Goal: Information Seeking & Learning: Learn about a topic

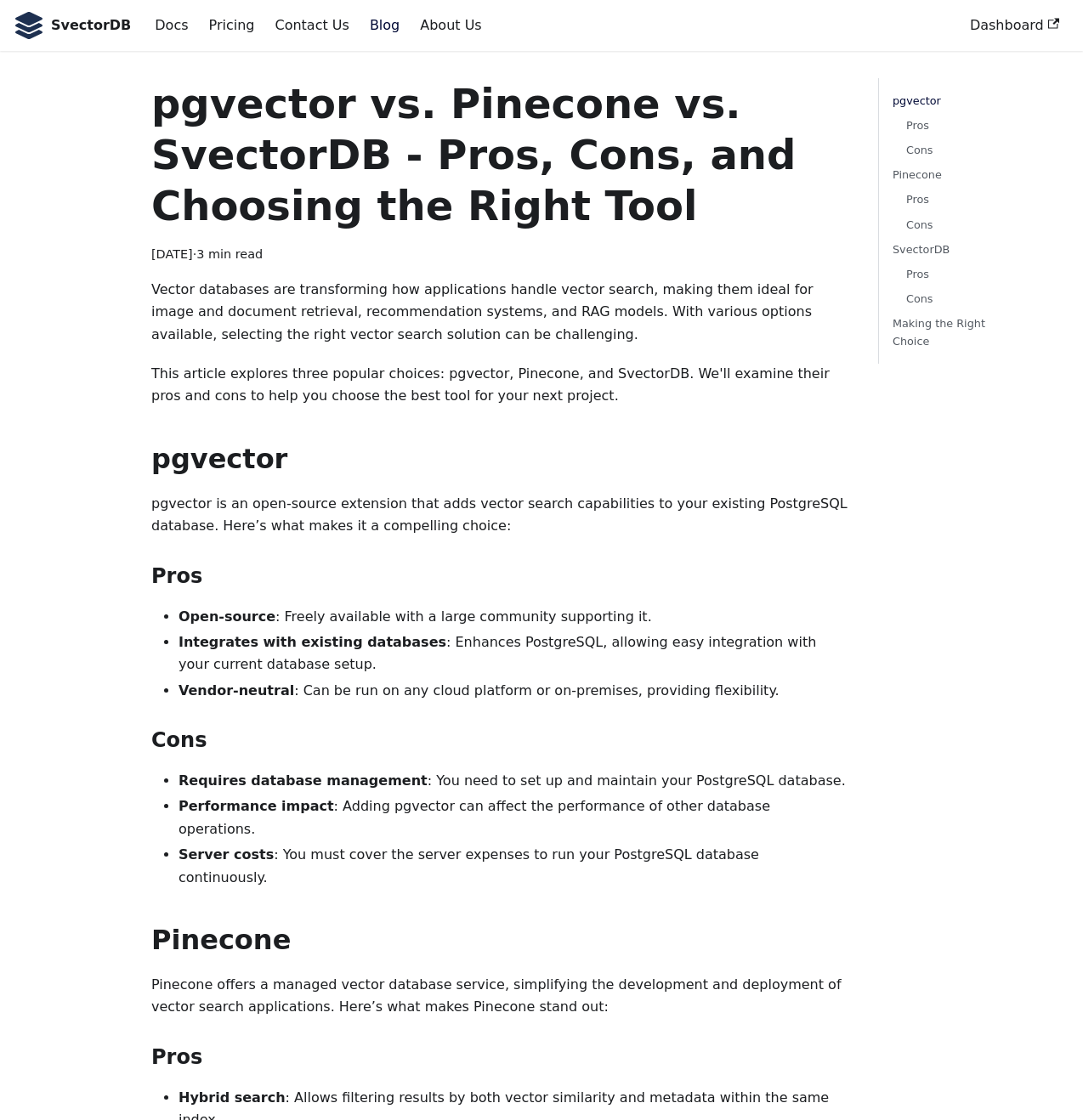
click at [362, 781] on strong "Requires database management" at bounding box center [303, 781] width 249 height 16
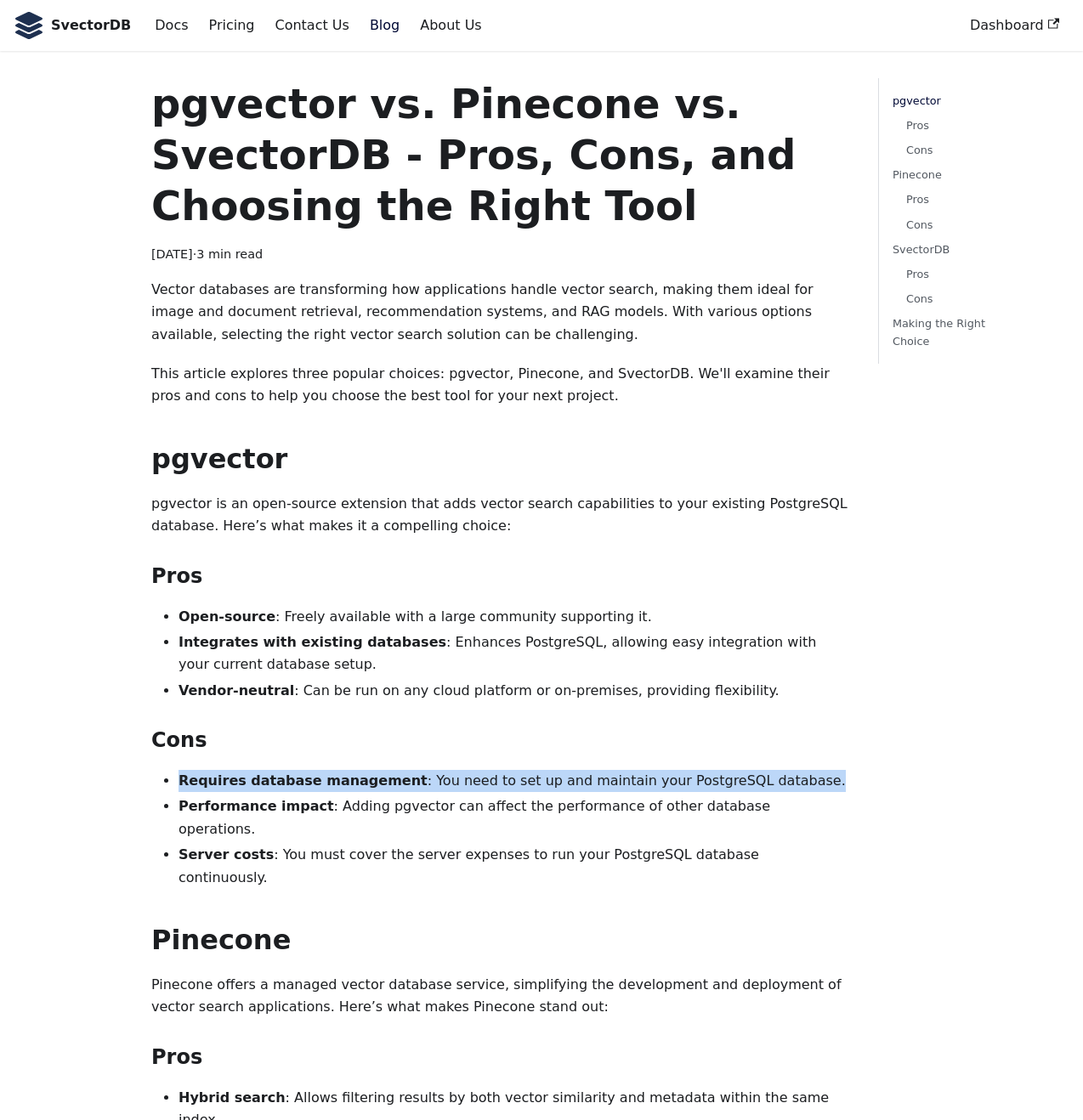
click at [362, 781] on strong "Requires database management" at bounding box center [303, 781] width 249 height 16
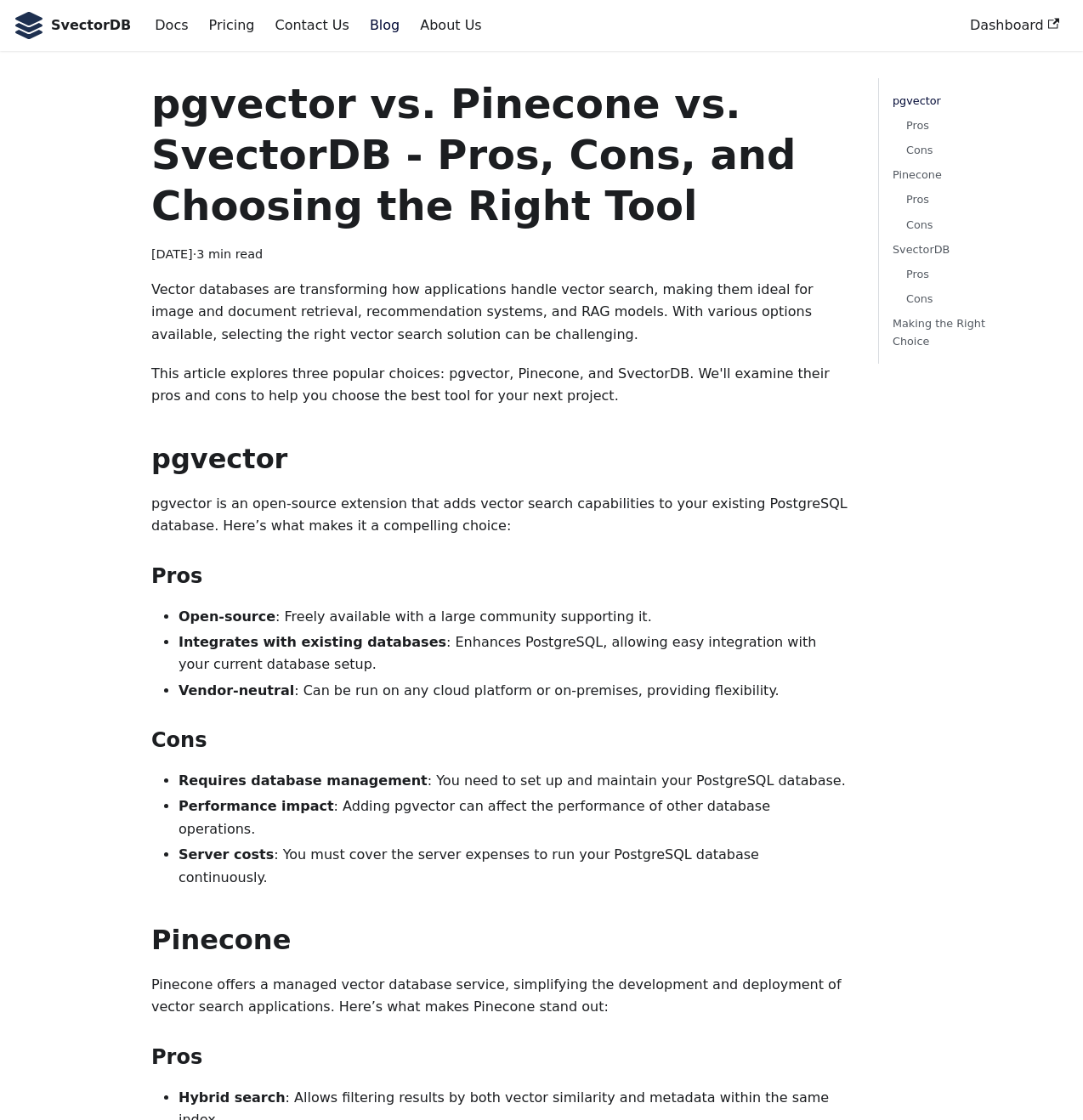
click at [364, 808] on li "Performance impact : Adding pgvector can affect the performance of other databa…" at bounding box center [514, 818] width 672 height 45
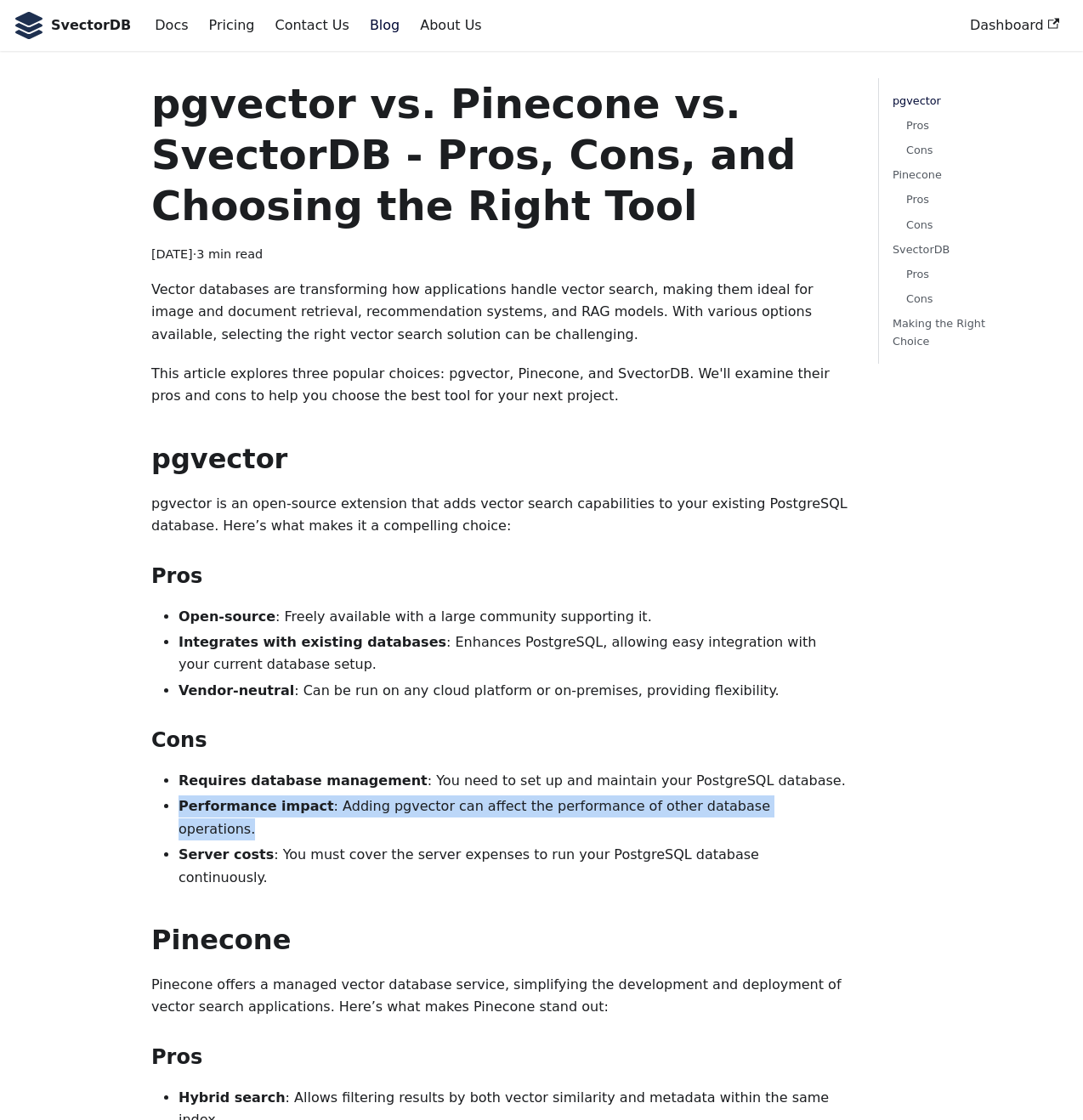
click at [364, 808] on li "Performance impact : Adding pgvector can affect the performance of other databa…" at bounding box center [514, 818] width 672 height 45
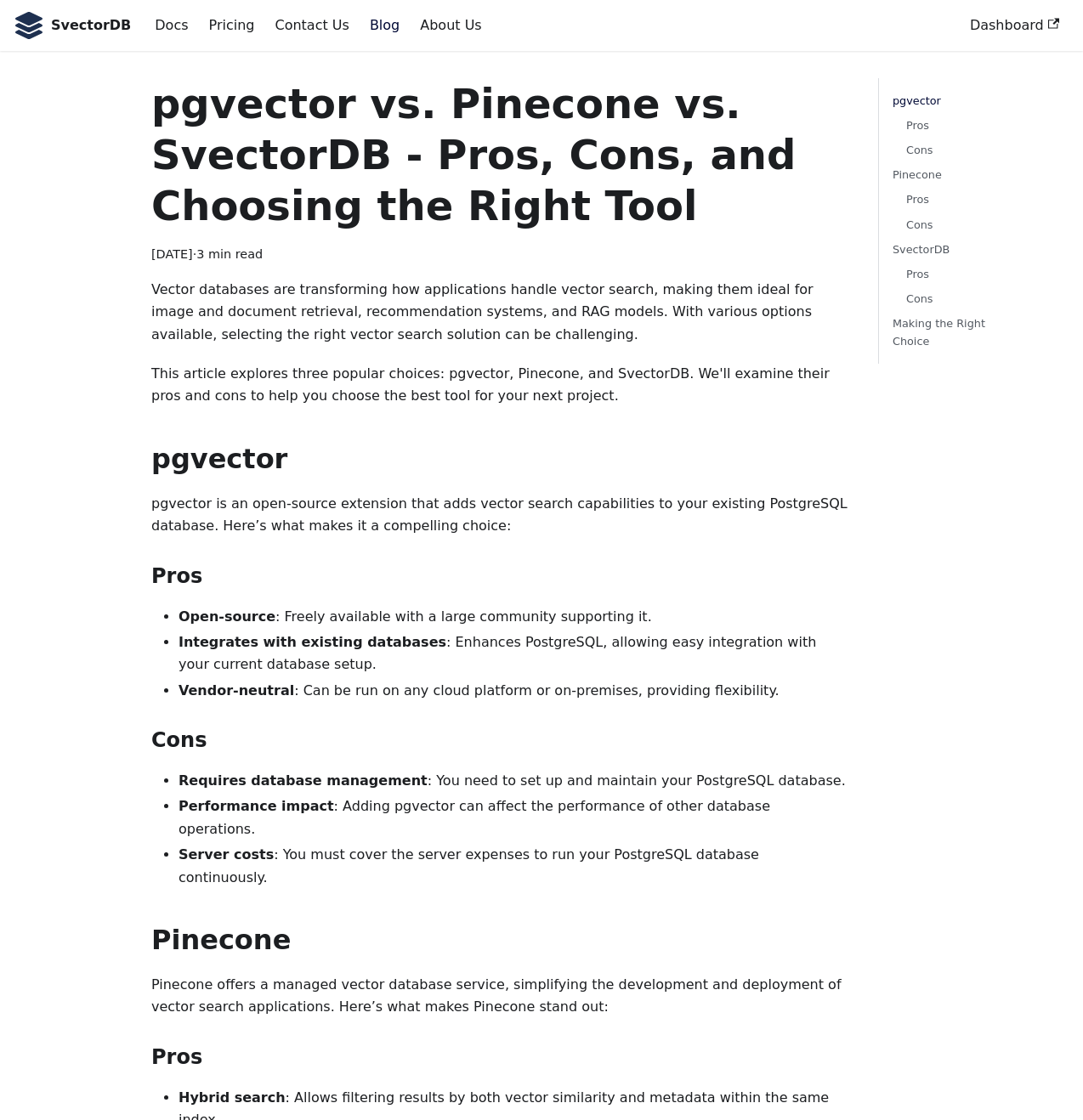
click at [365, 844] on li "Server costs : You must cover the server expenses to run your PostgreSQL databa…" at bounding box center [514, 866] width 672 height 45
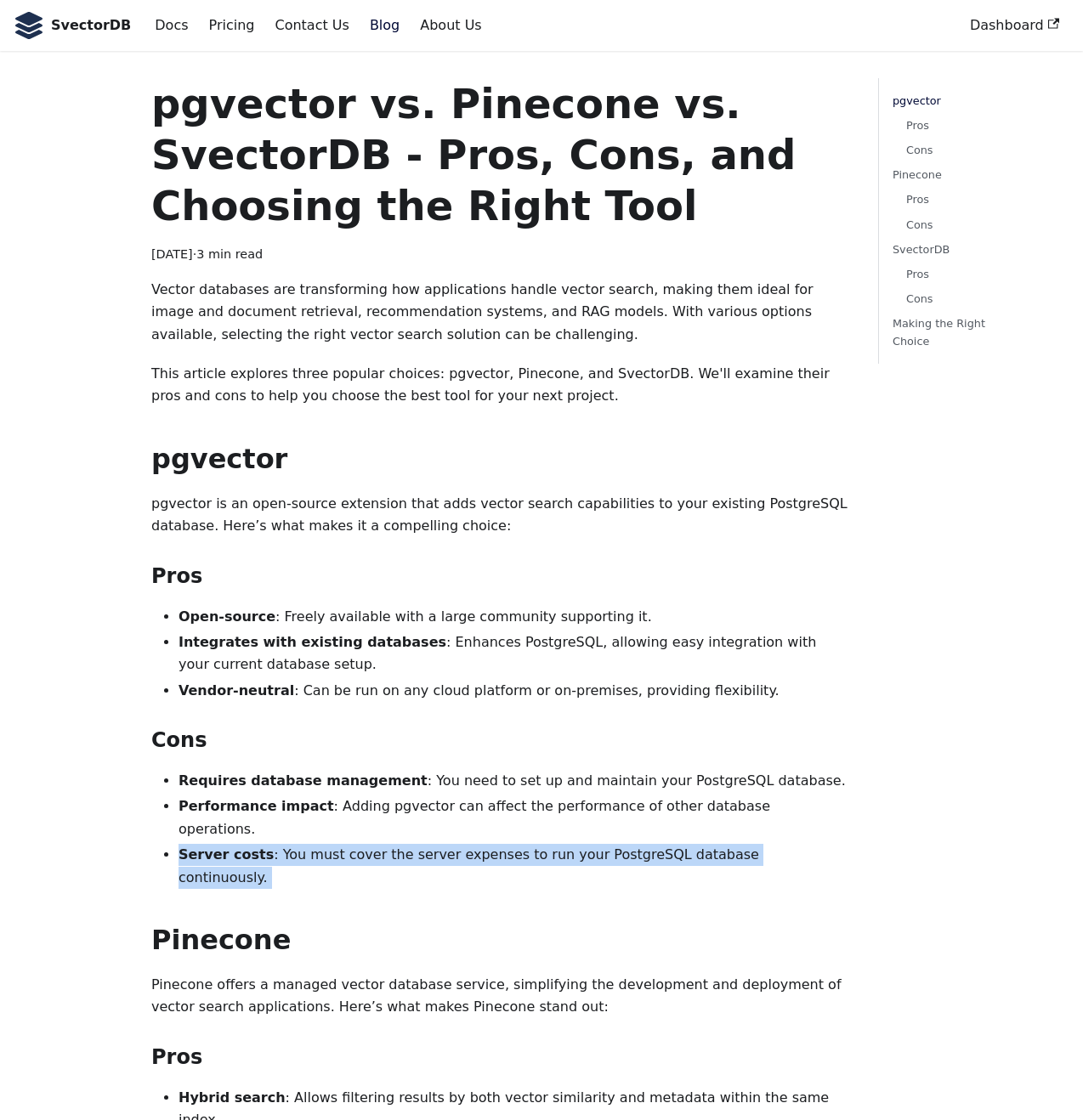
click at [365, 844] on li "Server costs : You must cover the server expenses to run your PostgreSQL databa…" at bounding box center [514, 866] width 672 height 45
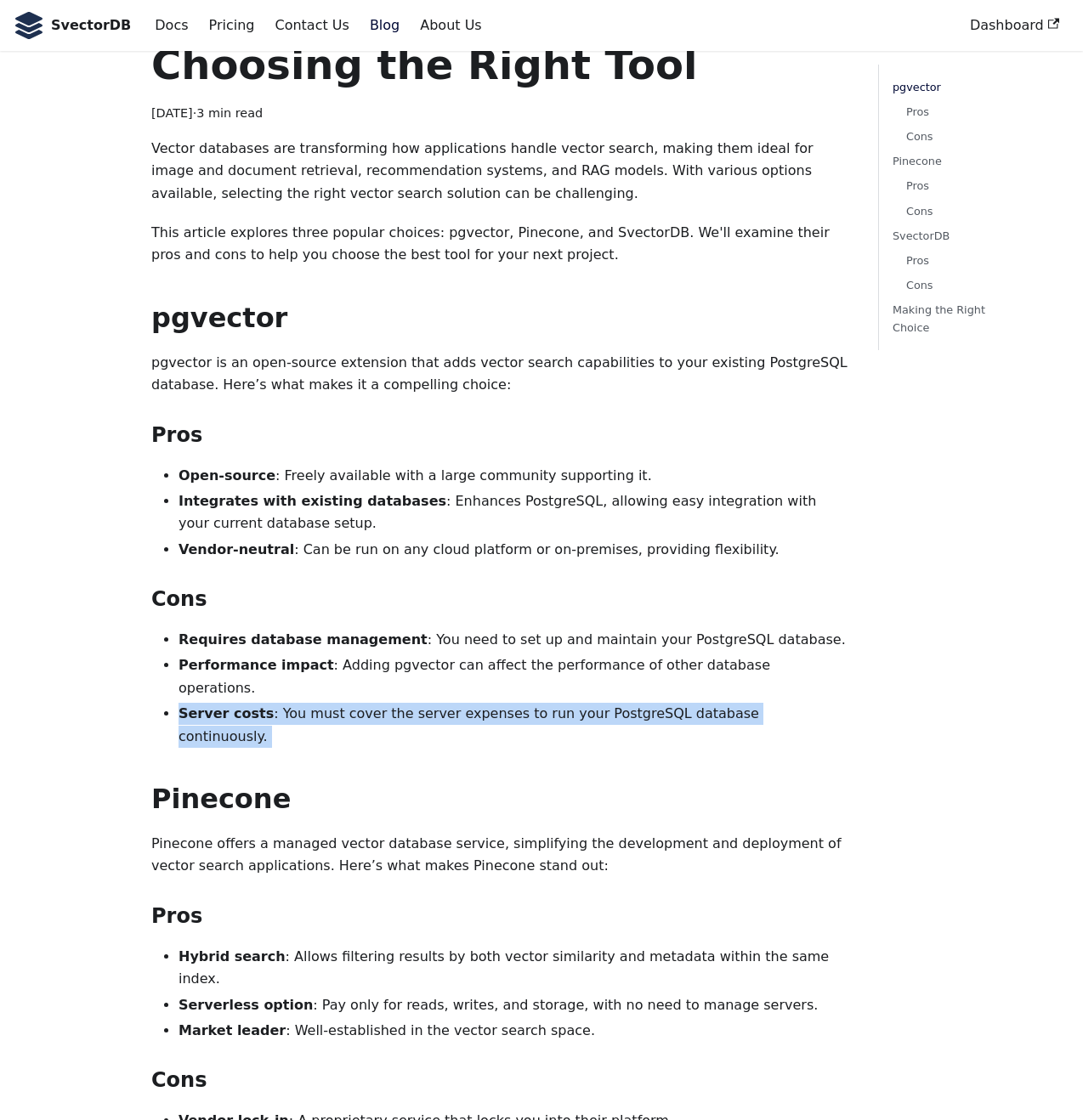
scroll to position [221, 0]
